Goal: Check status: Check status

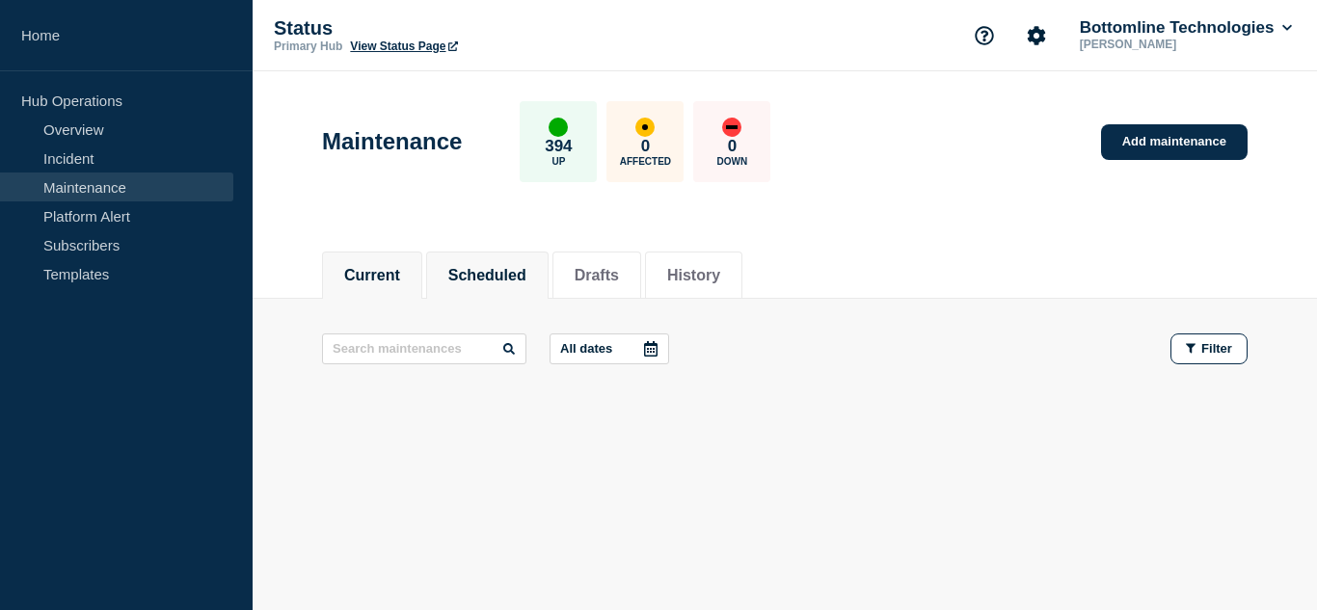
click at [527, 276] on button "Scheduled" at bounding box center [487, 275] width 78 height 17
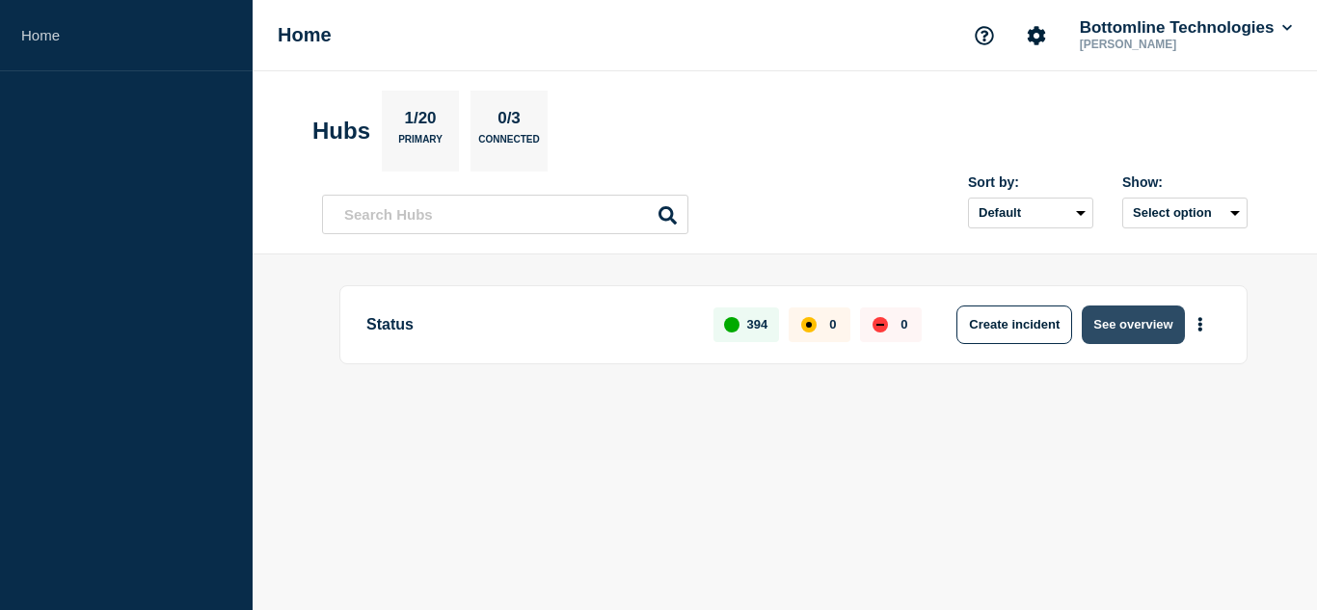
click at [1157, 327] on button "See overview" at bounding box center [1133, 325] width 102 height 39
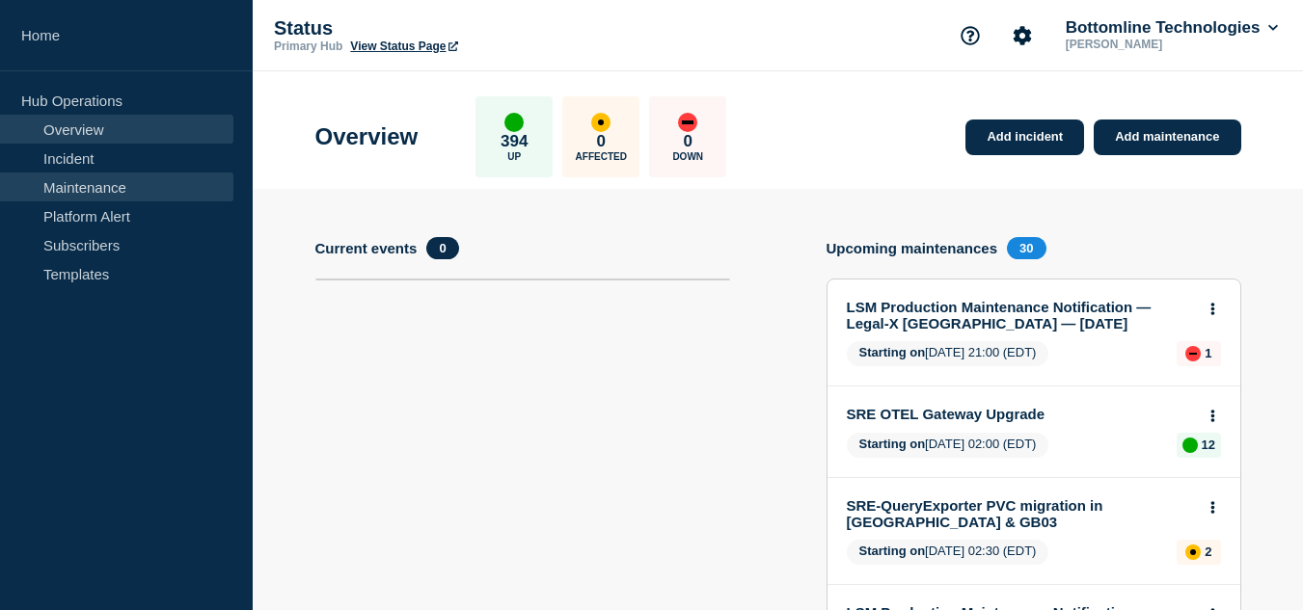
click at [153, 192] on link "Maintenance" at bounding box center [116, 187] width 233 height 29
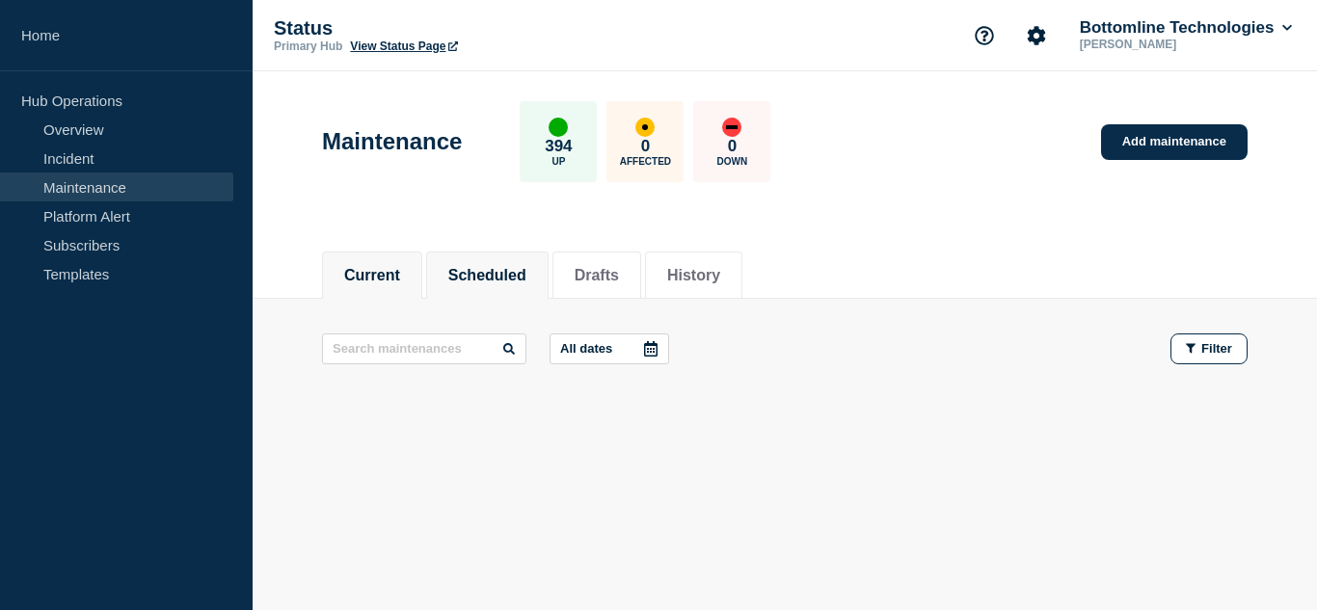
click at [527, 278] on button "Scheduled" at bounding box center [487, 275] width 78 height 17
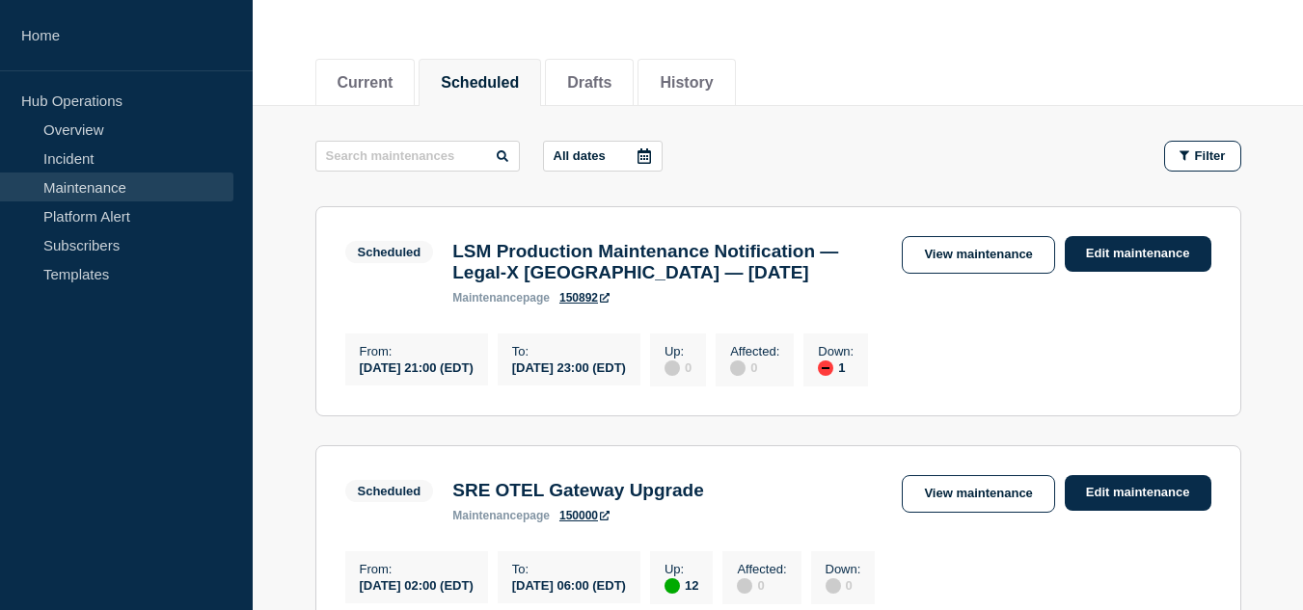
scroll to position [386, 0]
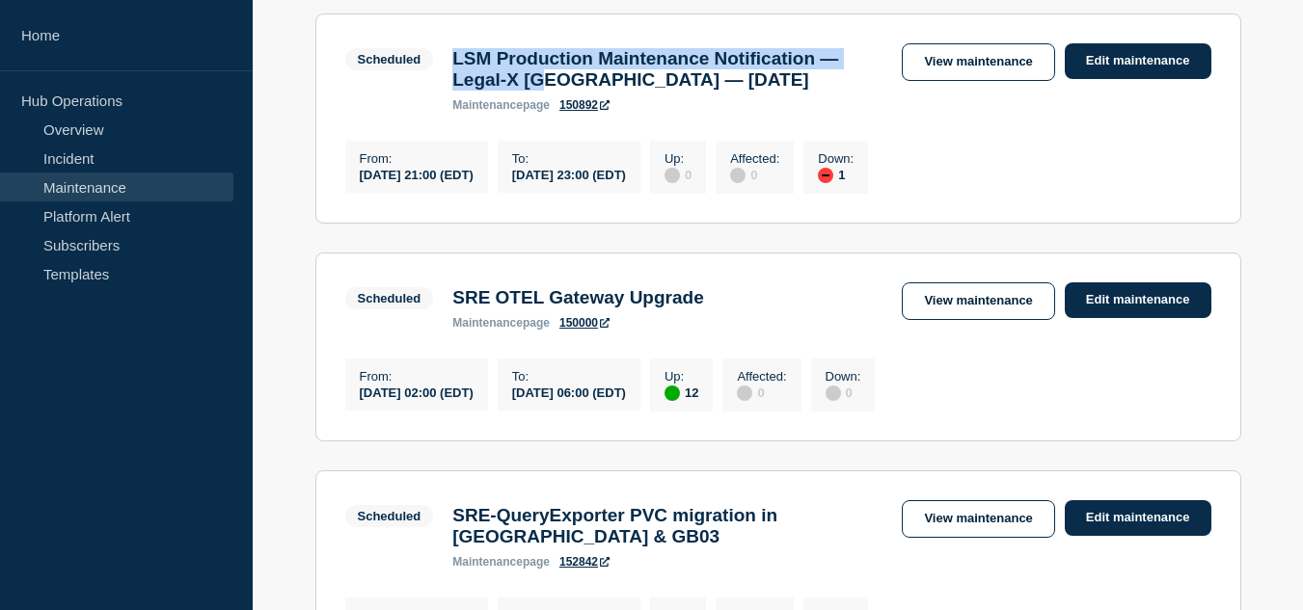
drag, startPoint x: 588, startPoint y: 84, endPoint x: 457, endPoint y: 60, distance: 133.3
click at [457, 60] on h3 "LSM Production Maintenance Notification — Legal-X UK — October 14, 2025" at bounding box center [667, 69] width 430 height 42
copy h3 "LSM Production Maintenance Notification — Legal-X UK"
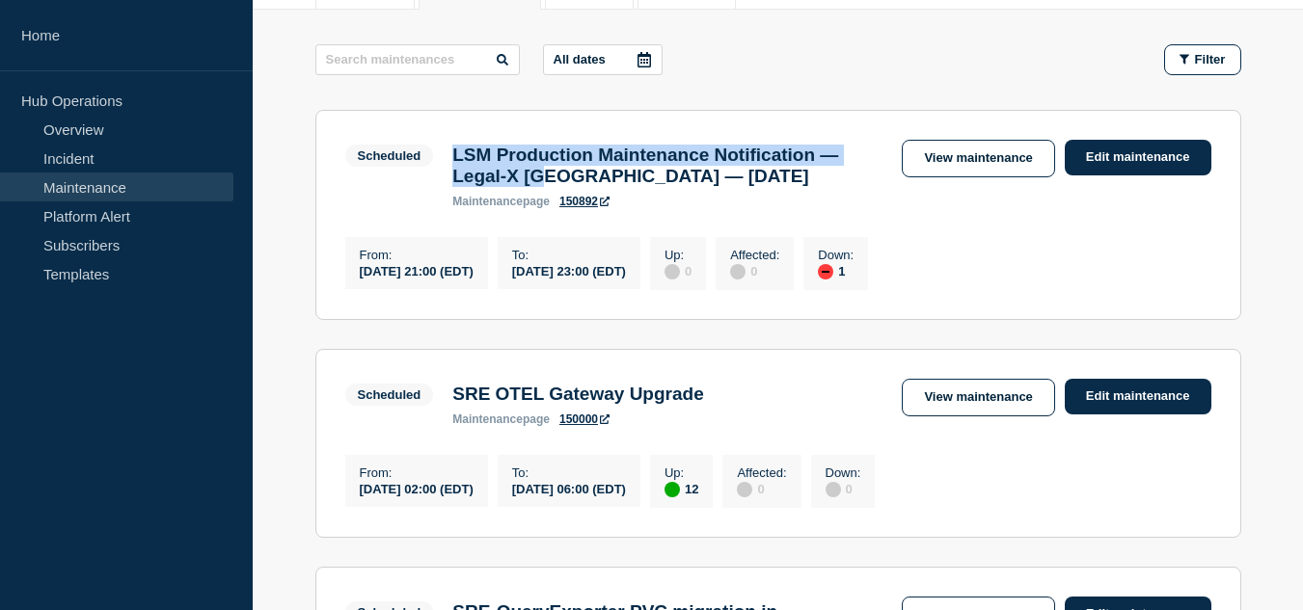
scroll to position [193, 0]
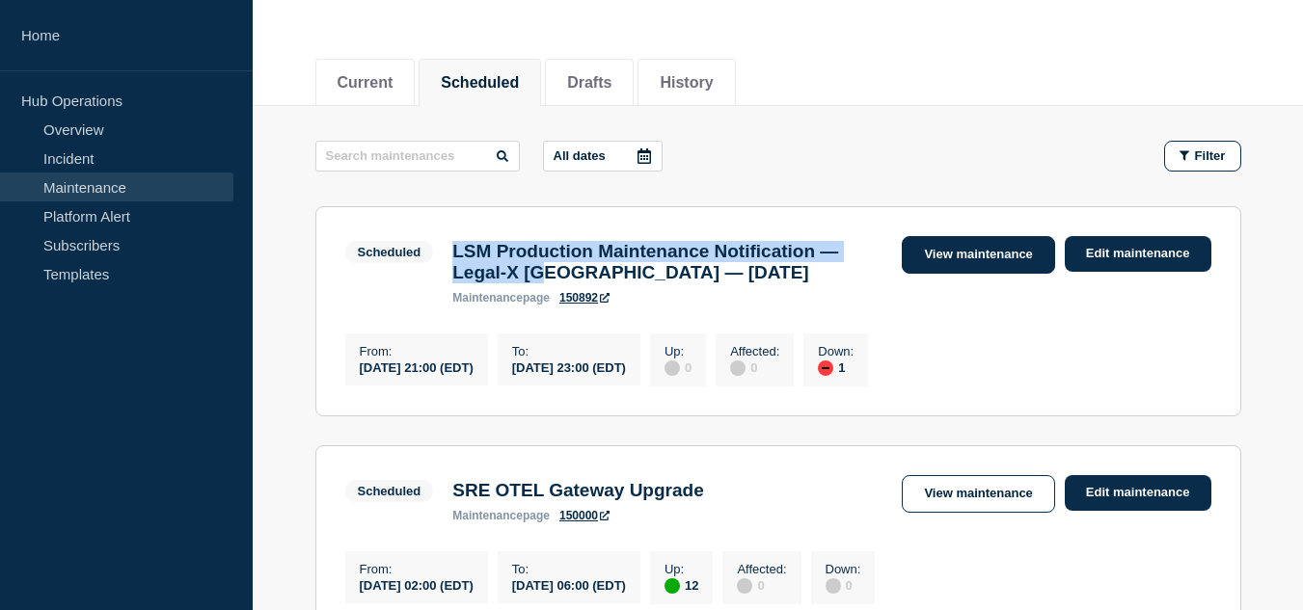
click at [932, 238] on link "View maintenance" at bounding box center [978, 255] width 152 height 38
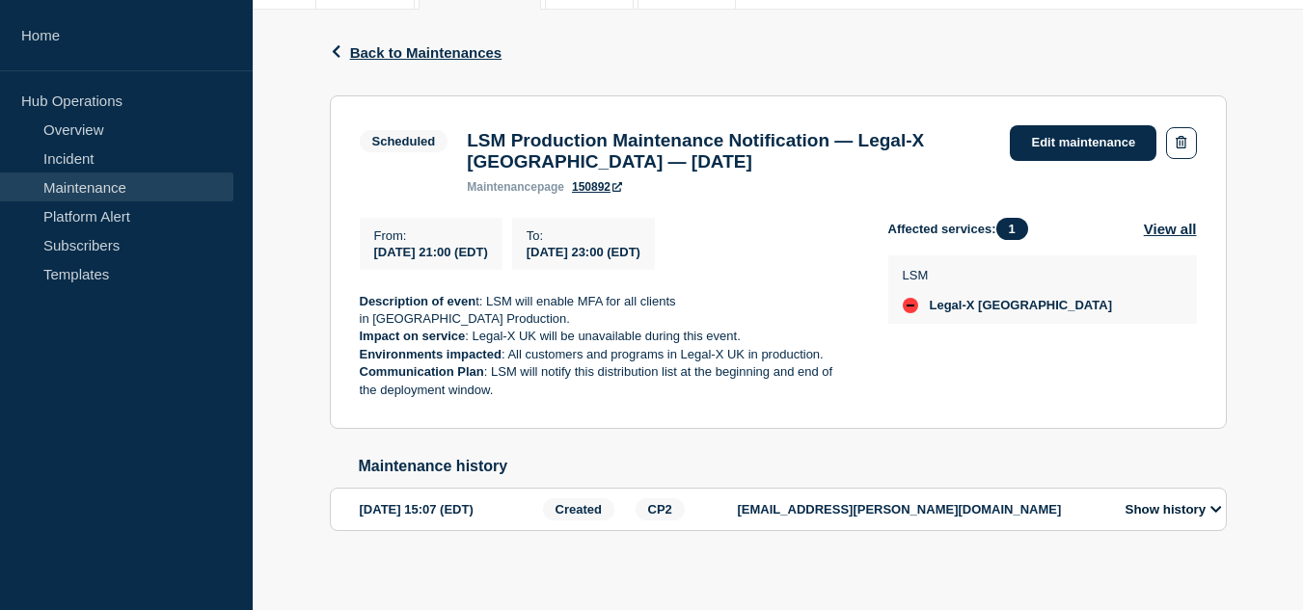
scroll to position [300, 0]
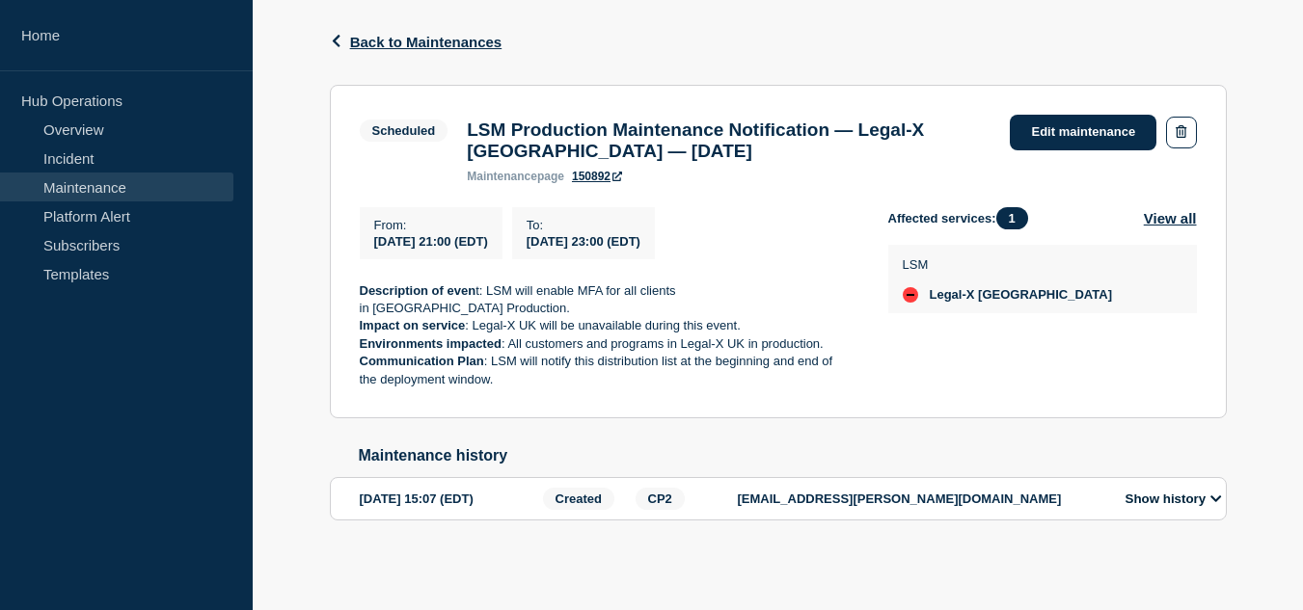
click at [1176, 492] on button "Show history" at bounding box center [1174, 499] width 108 height 16
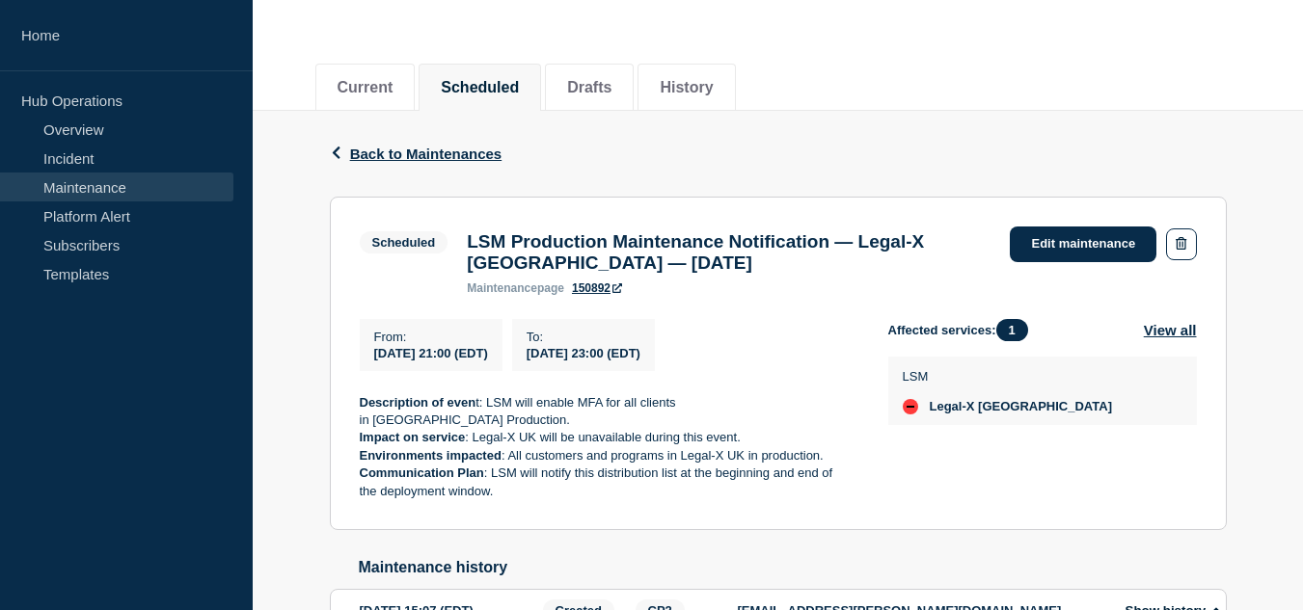
scroll to position [0, 0]
